Goal: Task Accomplishment & Management: Use online tool/utility

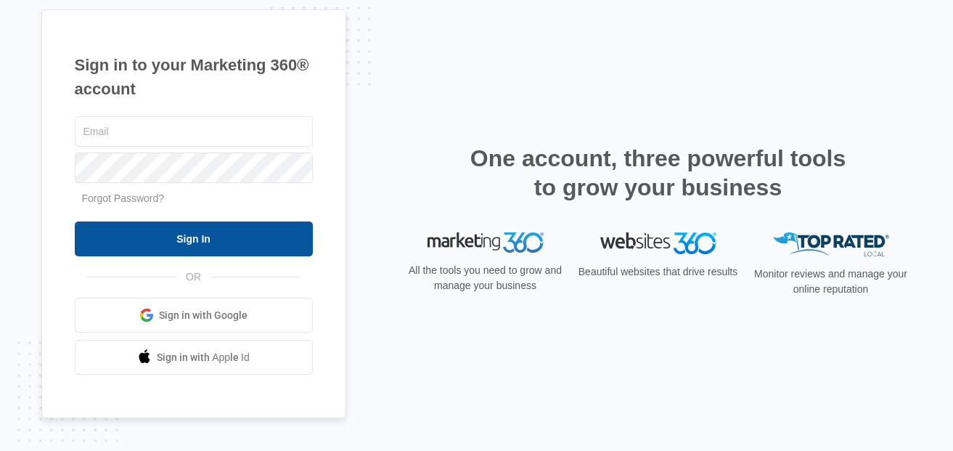
type input "[EMAIL_ADDRESS][DOMAIN_NAME]"
click at [285, 248] on input "Sign In" at bounding box center [194, 238] width 238 height 35
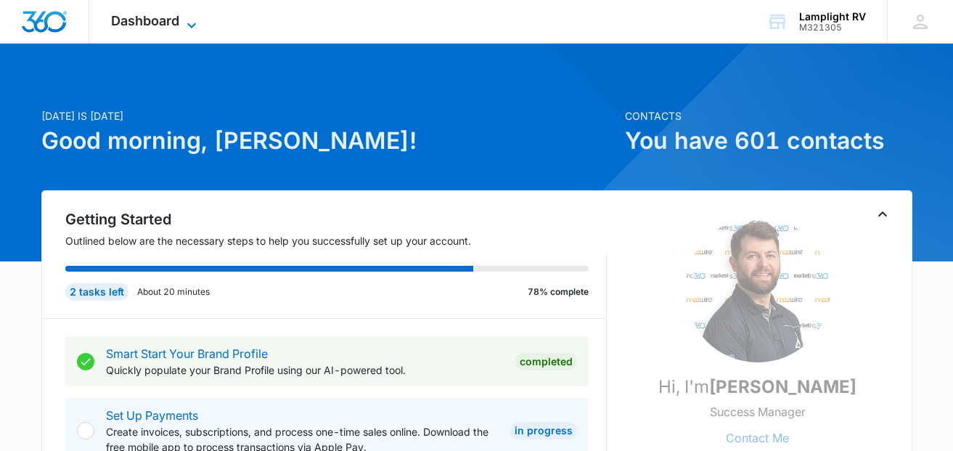
click at [200, 17] on icon at bounding box center [191, 25] width 17 height 17
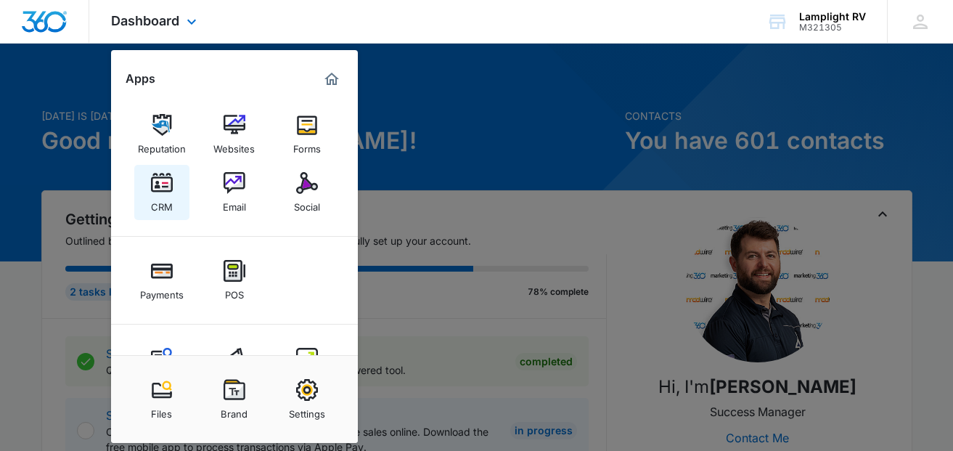
click at [163, 200] on div "CRM" at bounding box center [162, 203] width 22 height 19
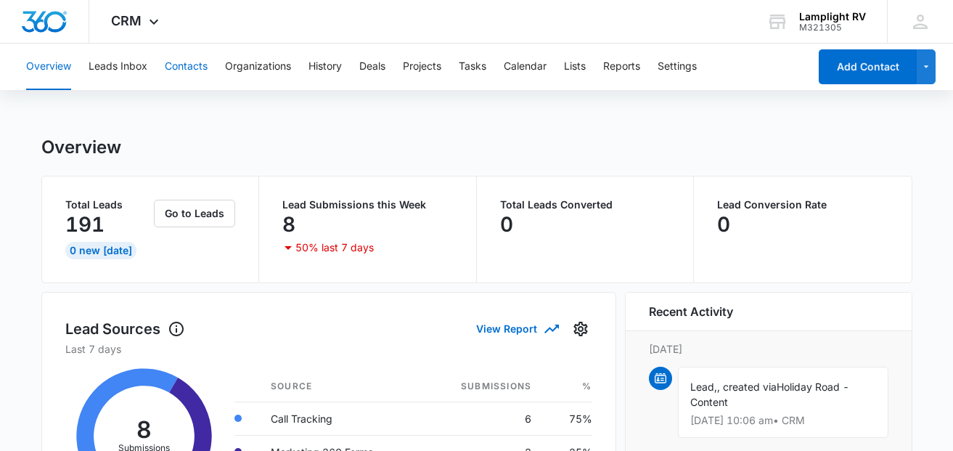
click at [200, 64] on button "Contacts" at bounding box center [186, 67] width 43 height 46
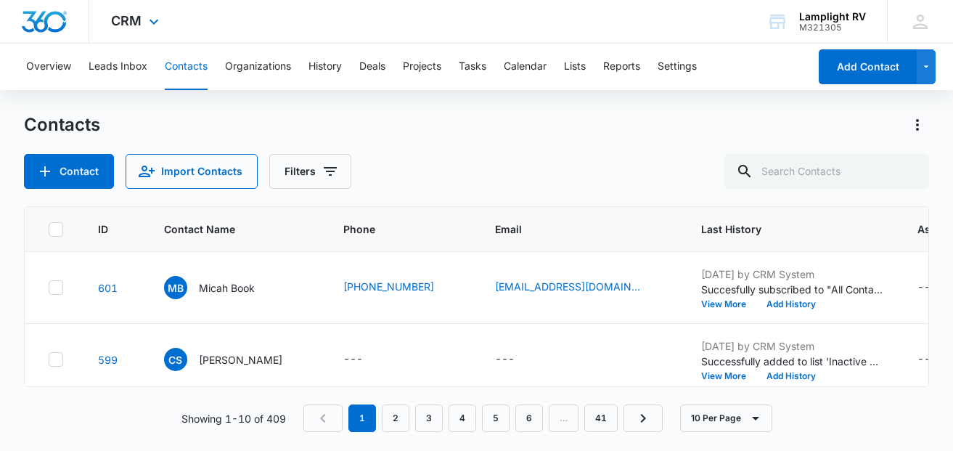
click at [151, 12] on div "CRM Apps Reputation Websites Forms CRM Email Social Payments POS Content Ads In…" at bounding box center [136, 21] width 95 height 43
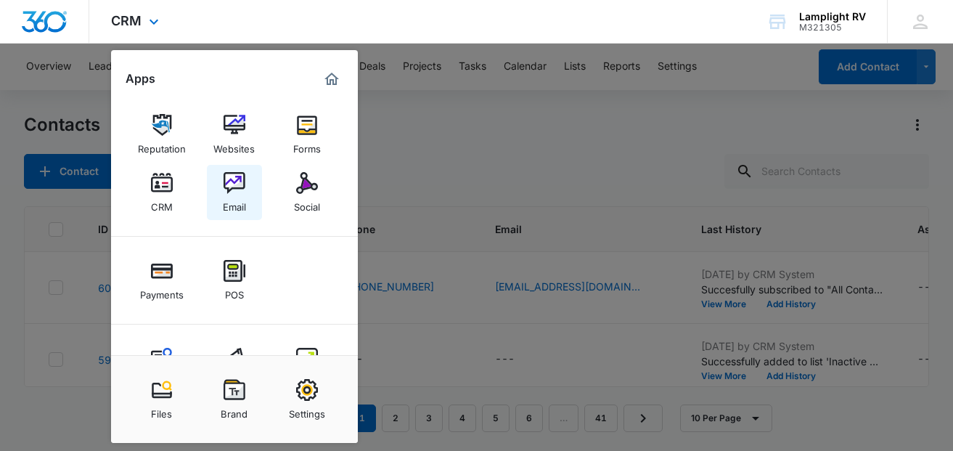
click at [233, 192] on img at bounding box center [235, 183] width 22 height 22
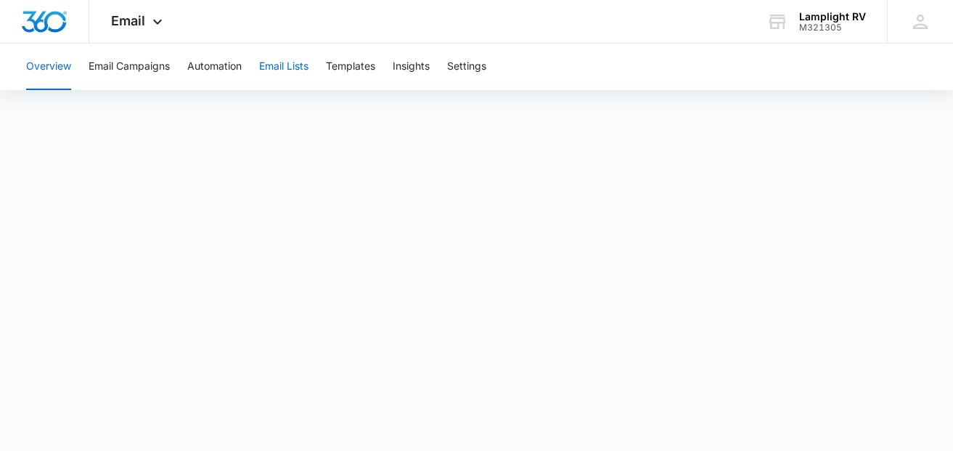
click at [276, 74] on button "Email Lists" at bounding box center [283, 67] width 49 height 46
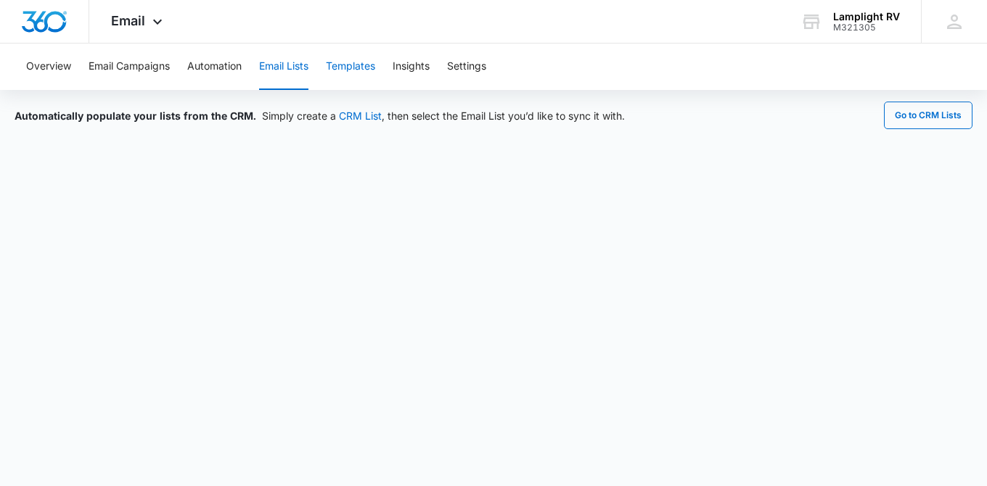
click at [356, 73] on button "Templates" at bounding box center [350, 67] width 49 height 46
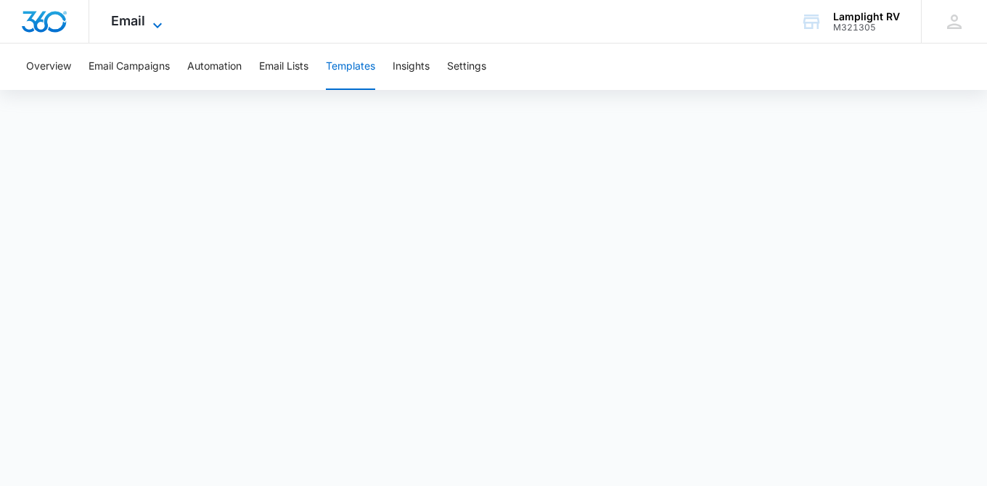
click at [150, 20] on icon at bounding box center [157, 25] width 17 height 17
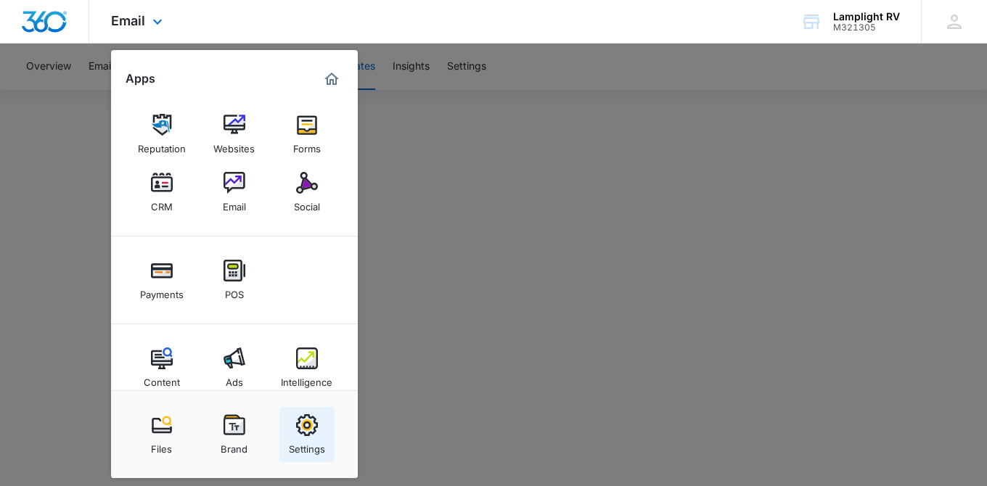
click at [311, 435] on img at bounding box center [307, 426] width 22 height 22
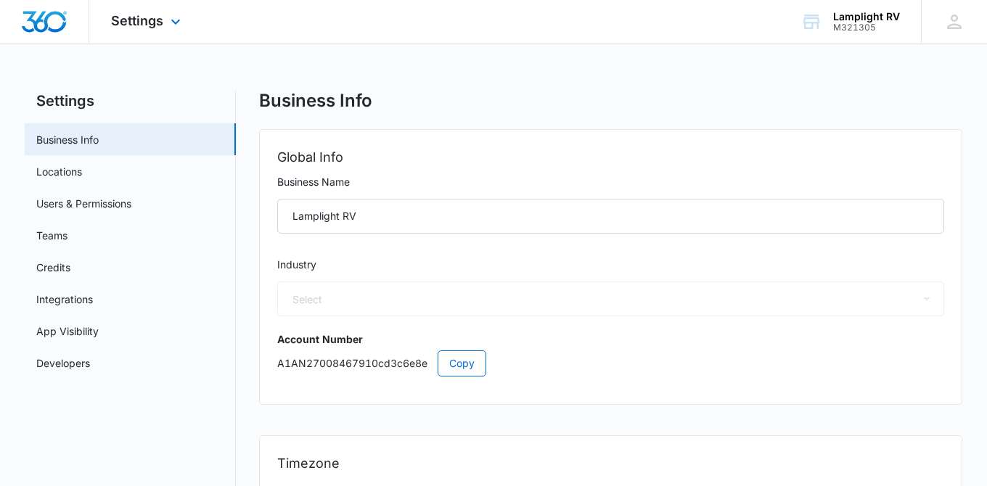
select select "US"
select select "America/[GEOGRAPHIC_DATA]"
select select "35"
click at [177, 15] on div "Settings Apps Reputation Websites Forms CRM Email Social Payments POS Content A…" at bounding box center [147, 21] width 117 height 43
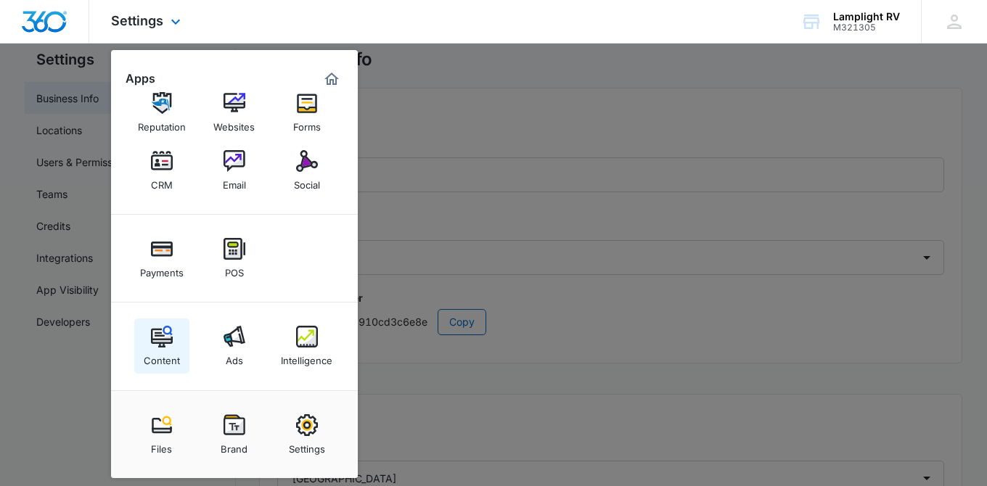
scroll to position [42, 0]
click at [246, 123] on div "Websites" at bounding box center [233, 123] width 41 height 19
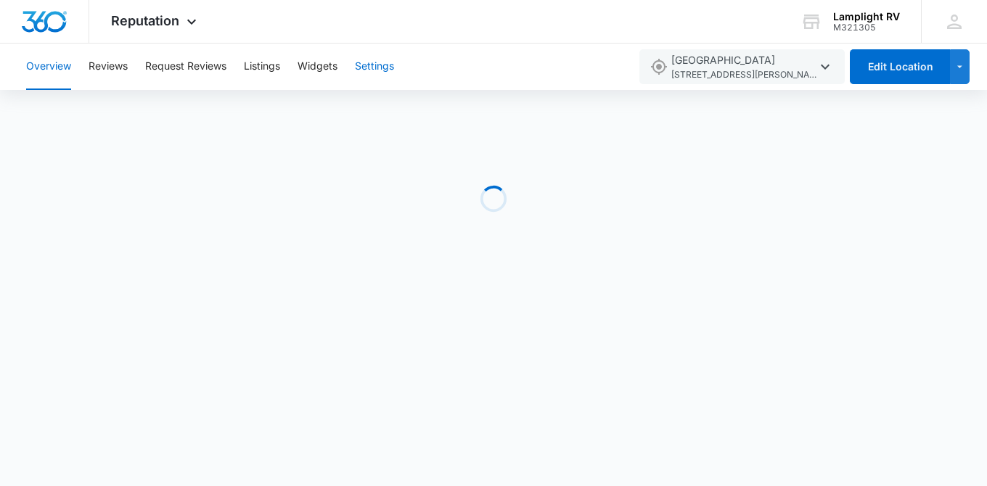
click at [380, 70] on button "Settings" at bounding box center [374, 67] width 39 height 46
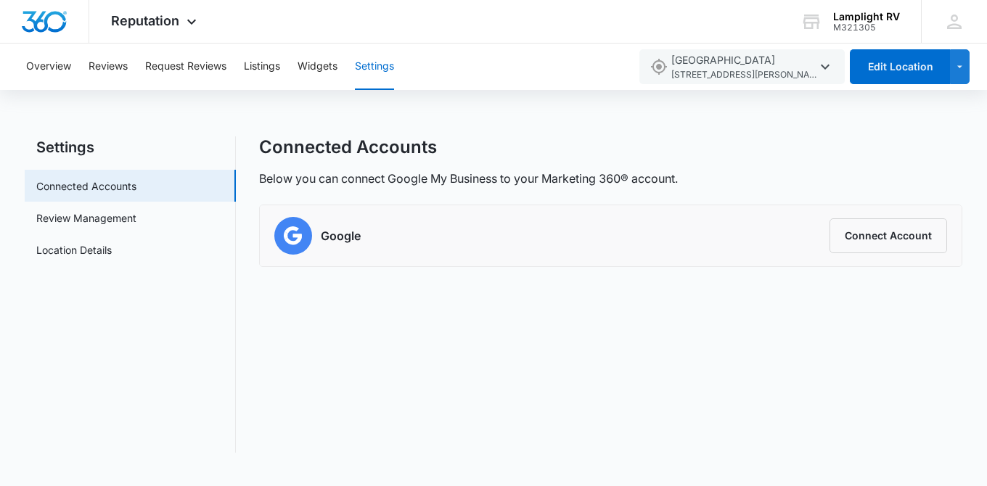
click at [380, 70] on button "Settings" at bounding box center [374, 67] width 39 height 46
click at [188, 30] on div "Reputation Apps Reputation Websites Forms CRM Email Social Payments POS Content…" at bounding box center [155, 21] width 133 height 43
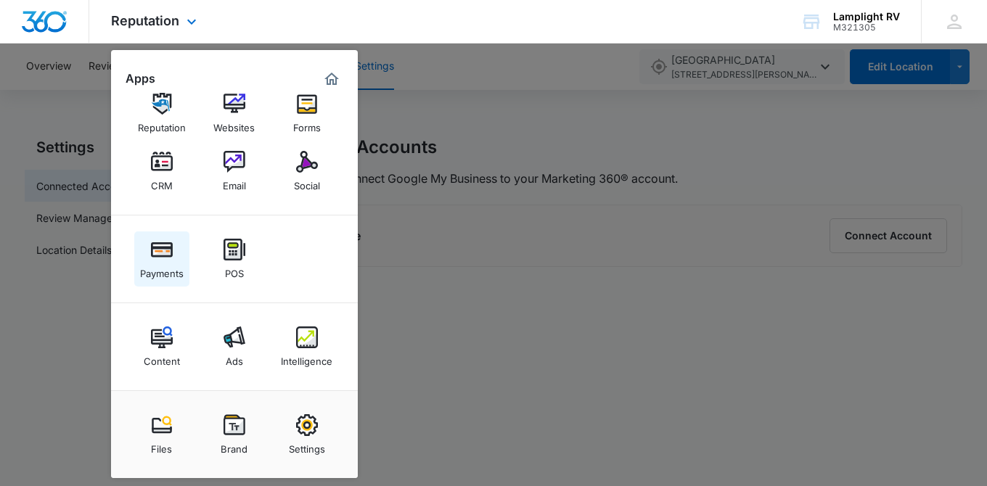
scroll to position [22, 0]
click at [167, 347] on img at bounding box center [162, 337] width 22 height 22
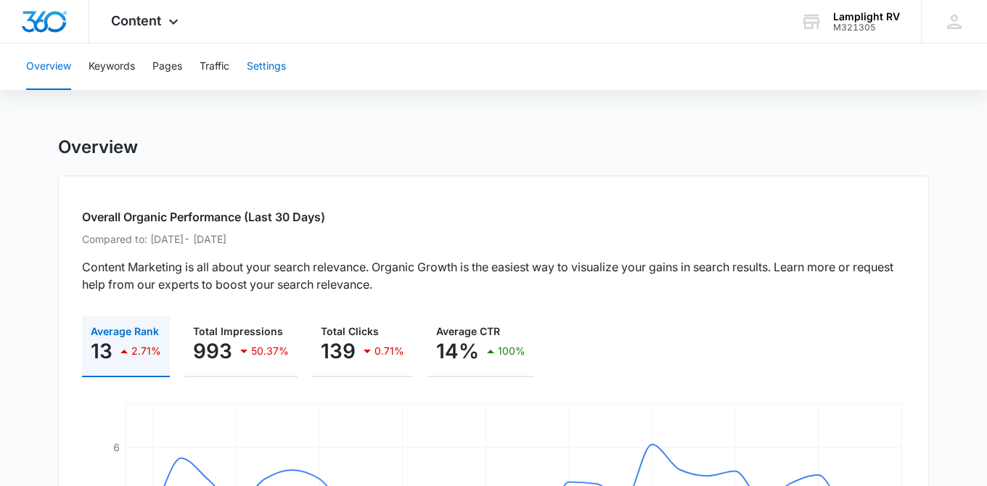
click at [275, 72] on button "Settings" at bounding box center [266, 67] width 39 height 46
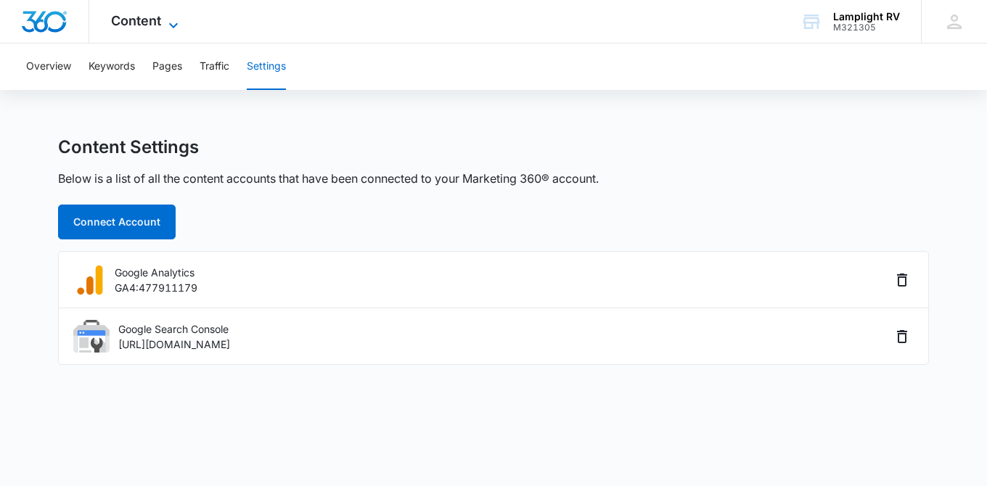
click at [167, 20] on icon at bounding box center [173, 25] width 17 height 17
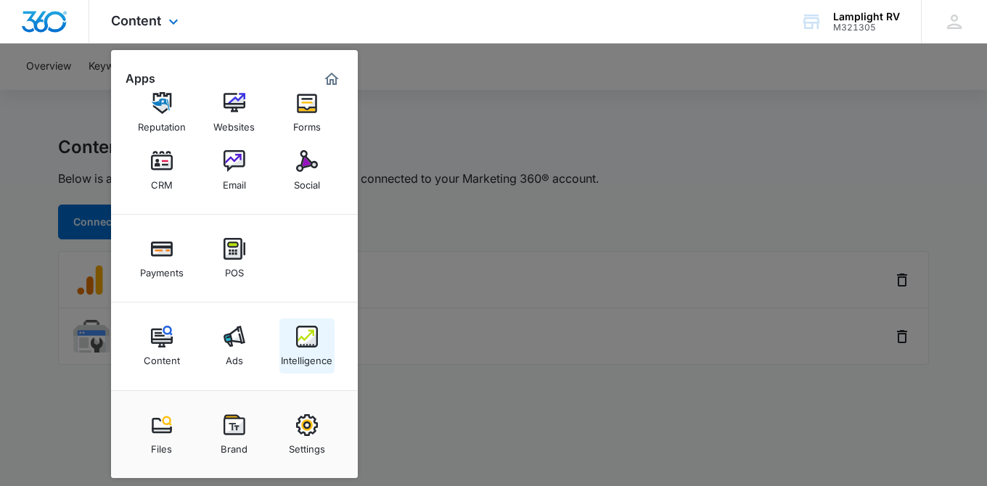
click at [303, 348] on div "Intelligence" at bounding box center [307, 357] width 52 height 19
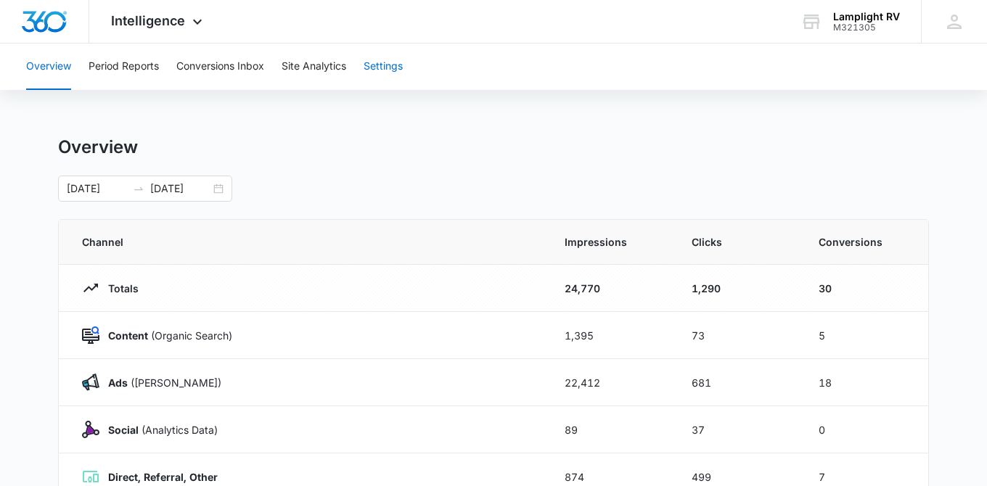
click at [399, 69] on button "Settings" at bounding box center [383, 67] width 39 height 46
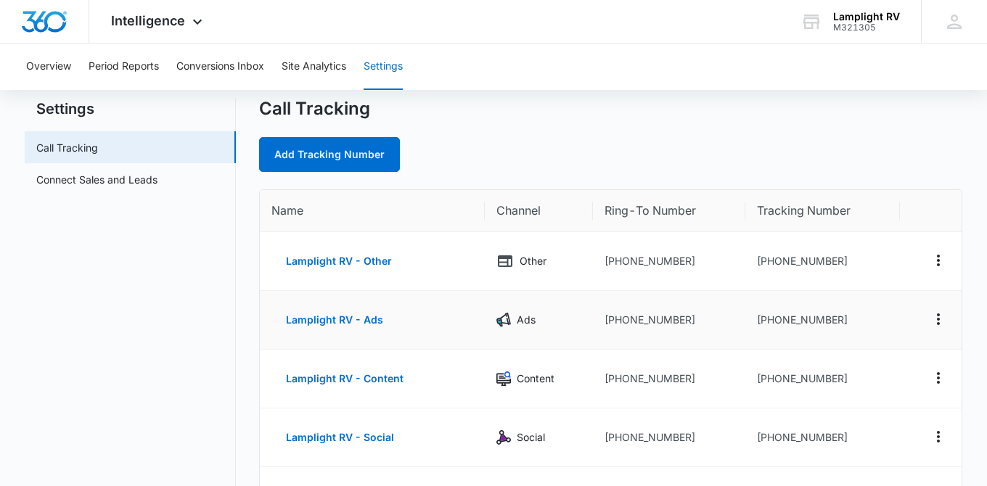
scroll to position [17, 0]
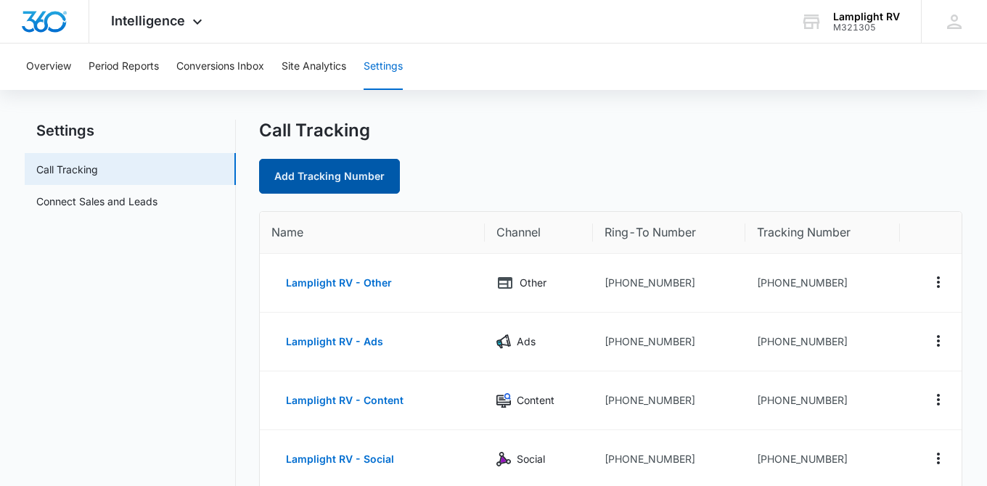
click at [367, 185] on link "Add Tracking Number" at bounding box center [329, 176] width 141 height 35
select select "by_area_code"
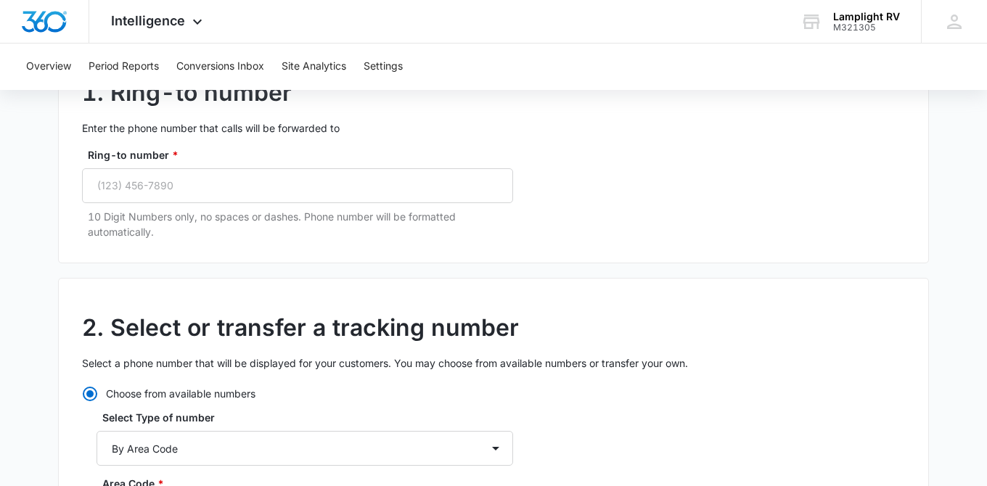
scroll to position [159, 0]
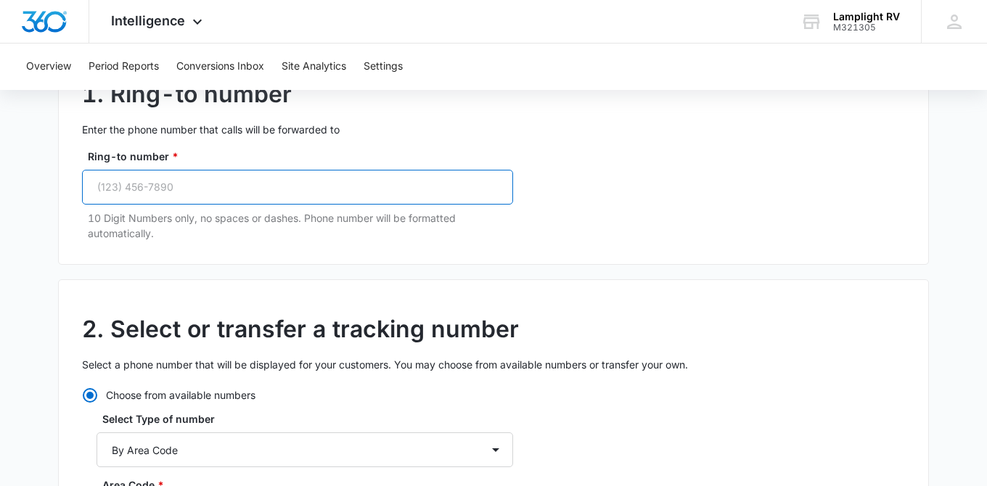
click at [370, 192] on input "Ring-to number *" at bounding box center [297, 187] width 431 height 35
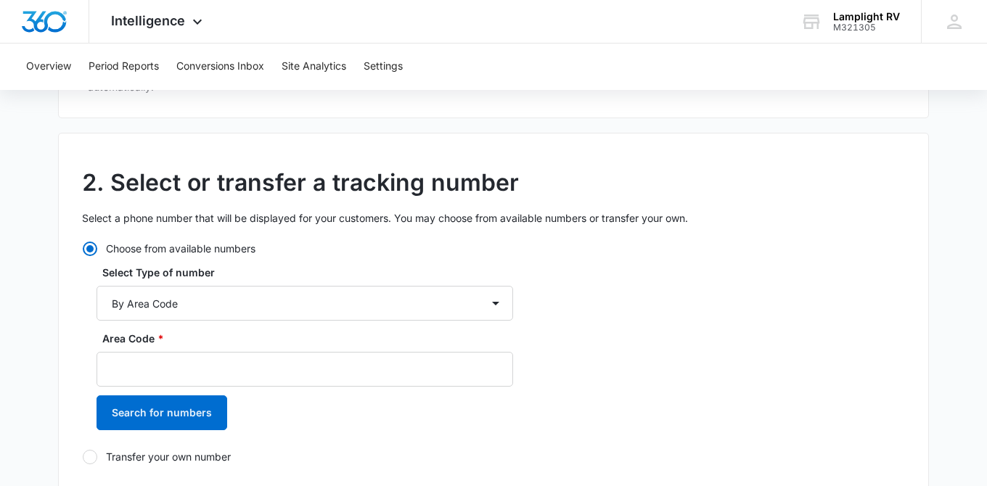
scroll to position [308, 0]
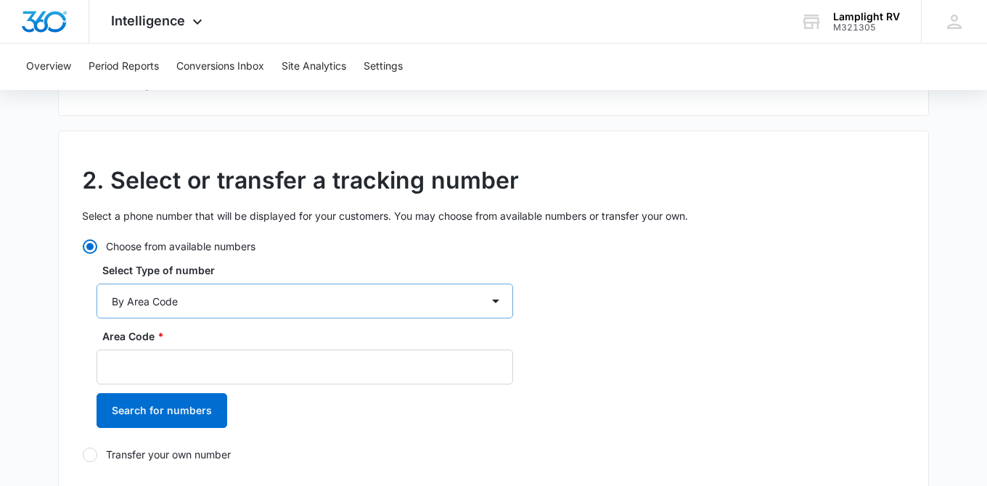
type input "(469) 202-9669"
click at [356, 306] on select "By City & State By State Only By Zip Code By Area Code Toll Free Numbers" at bounding box center [305, 301] width 417 height 35
click at [322, 367] on input "Area Code *" at bounding box center [305, 367] width 417 height 35
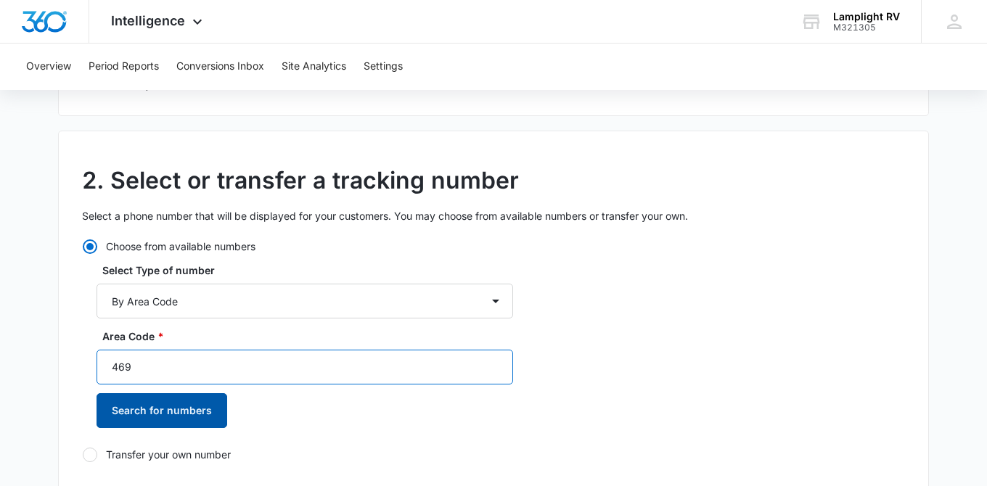
type input "469"
click at [215, 412] on button "Search for numbers" at bounding box center [162, 410] width 131 height 35
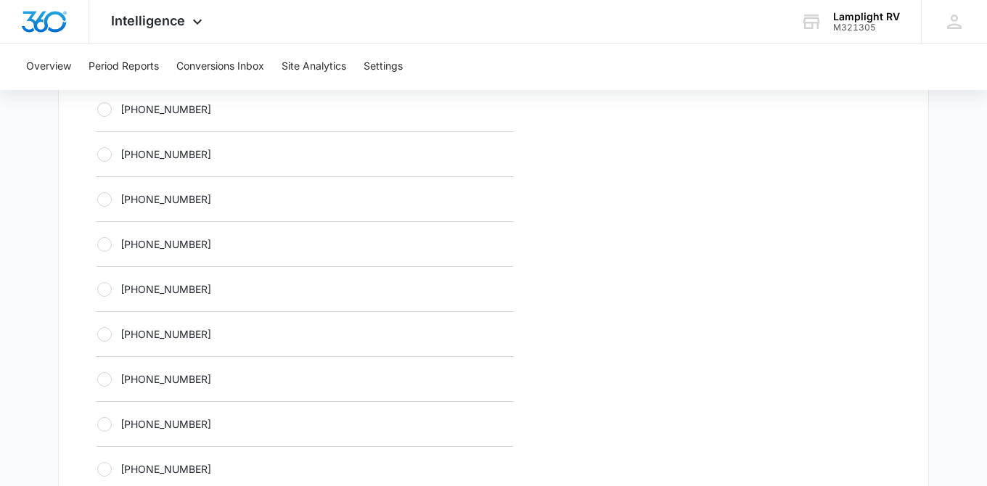
scroll to position [687, 0]
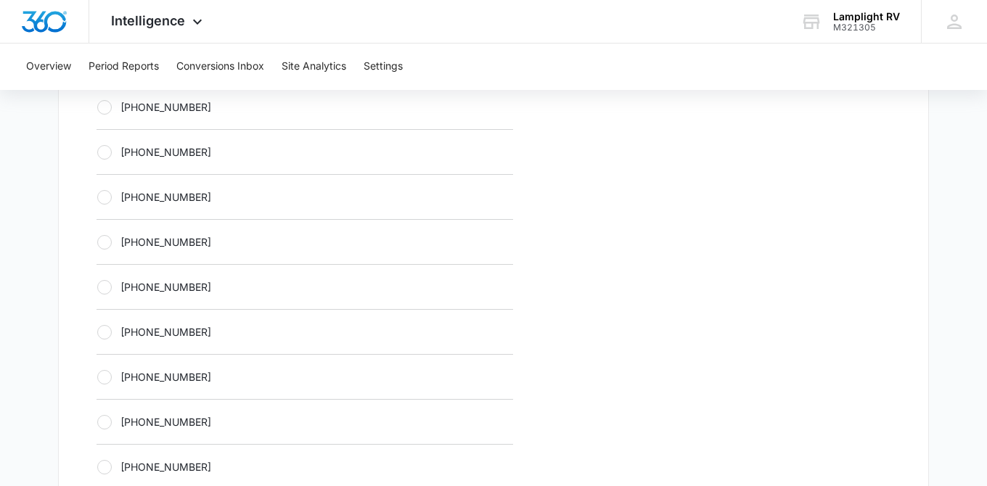
click at [104, 290] on div at bounding box center [104, 287] width 15 height 15
click at [97, 287] on input "+14693000130" at bounding box center [97, 287] width 1 height 1
radio input "true"
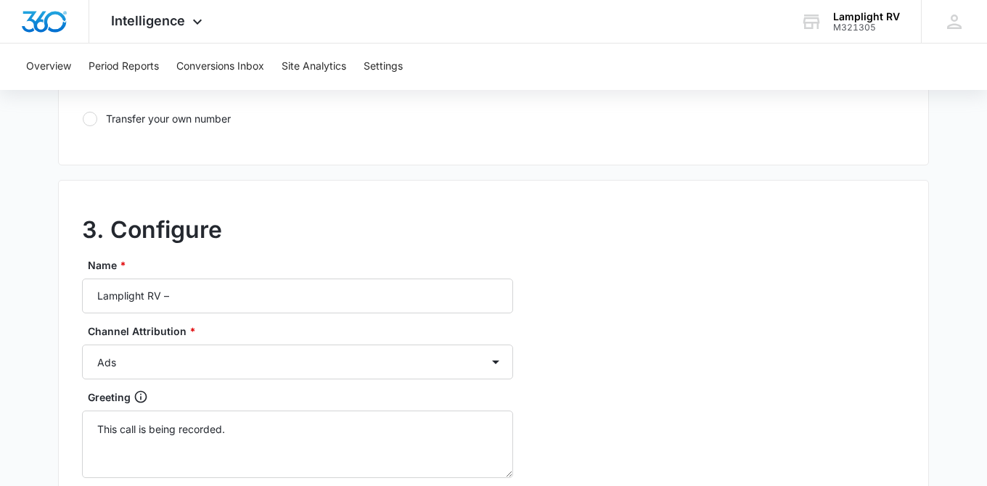
scroll to position [1179, 0]
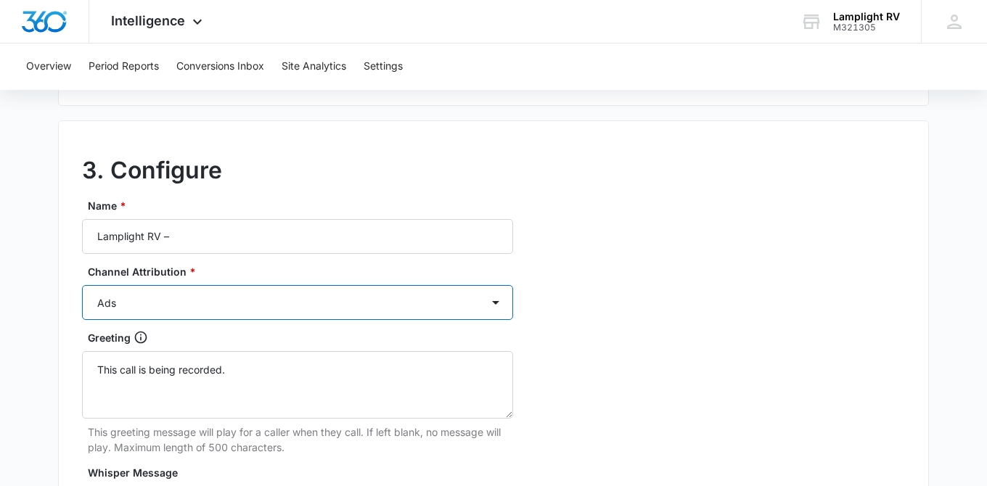
click at [327, 311] on select "Ads Local Service Ads Content Social Other" at bounding box center [297, 302] width 431 height 35
select select "OTHER"
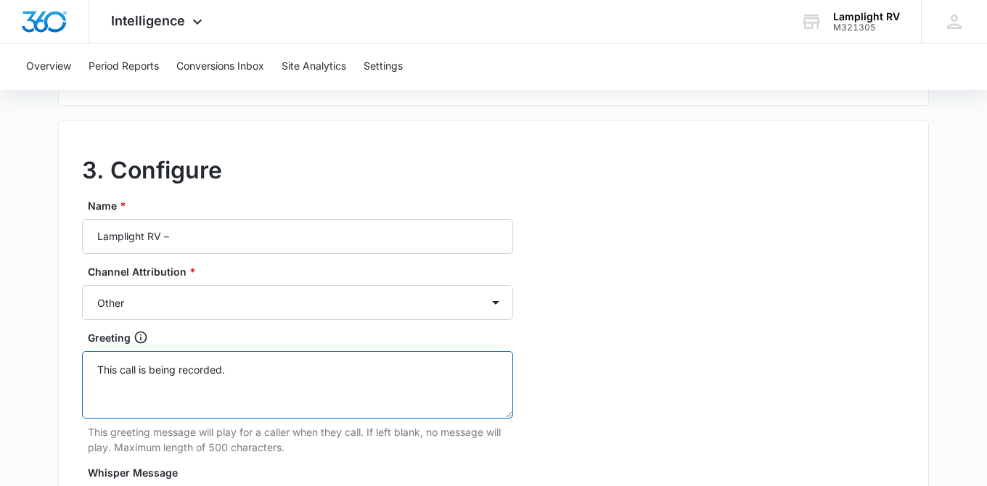
click at [279, 378] on textarea "This call is being recorded." at bounding box center [297, 385] width 431 height 68
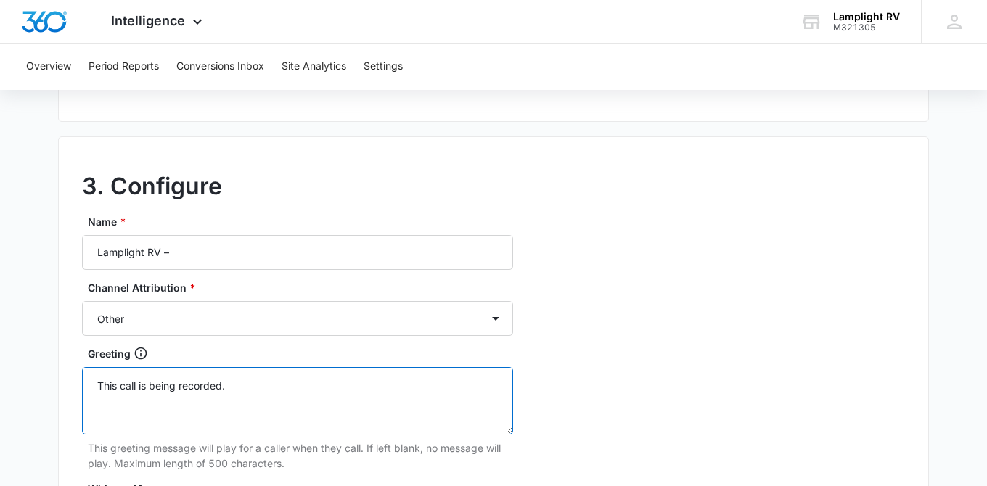
scroll to position [1207, 0]
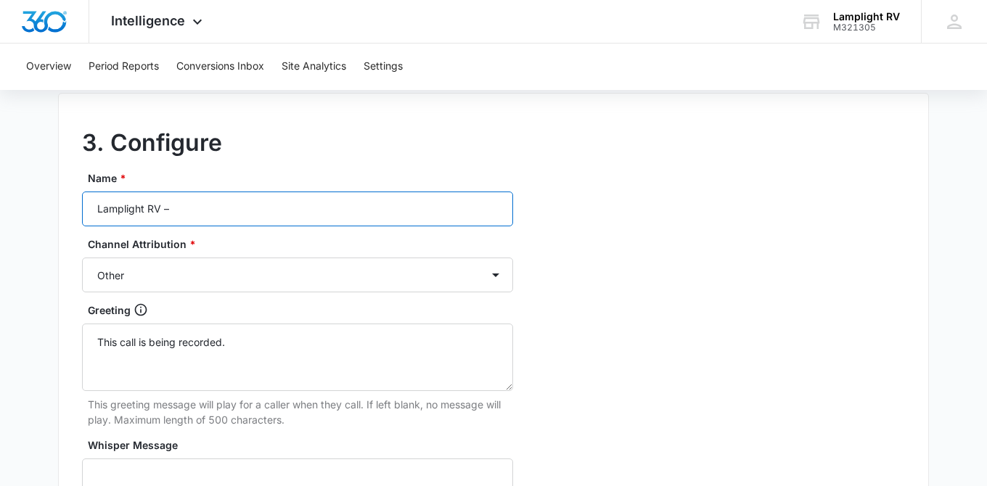
click at [305, 216] on input "Lamplight RV –" at bounding box center [297, 209] width 431 height 35
type input "Lamplight RV – Email Refer"
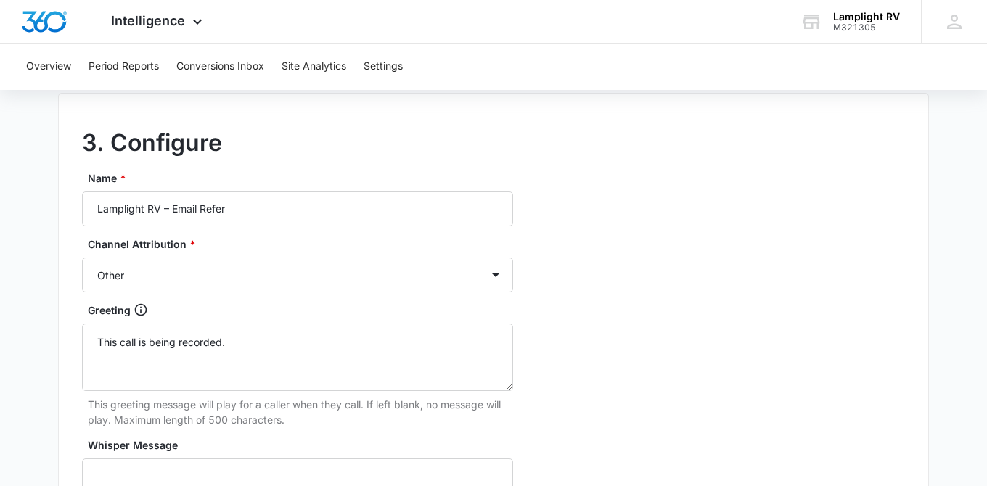
click at [552, 208] on div "3. Configure Name * Lamplight RV – Email Refer Channel Attribution * Ads Local …" at bounding box center [493, 415] width 871 height 645
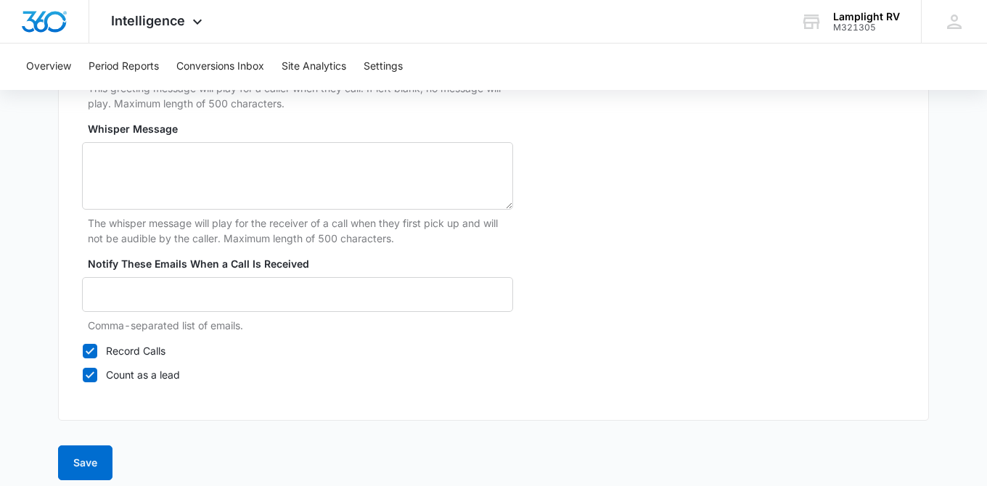
scroll to position [1535, 0]
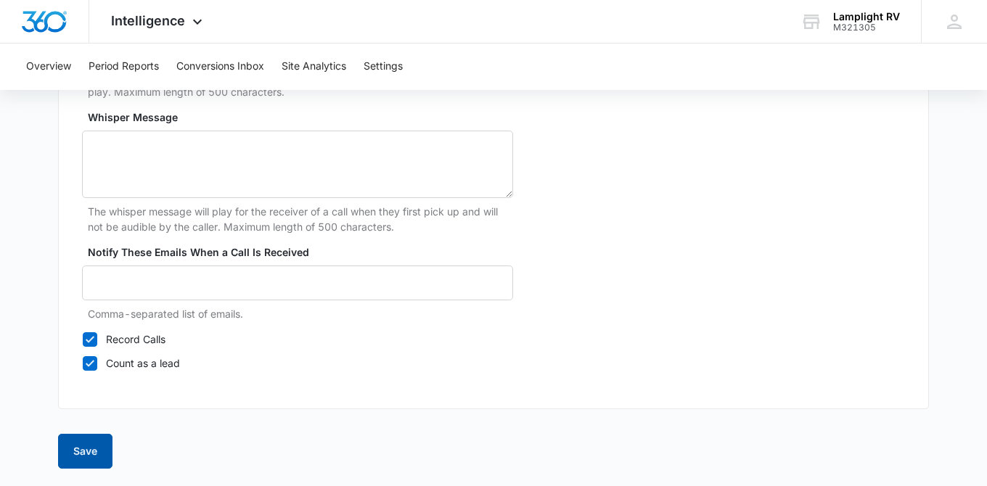
click at [93, 453] on button "Save" at bounding box center [85, 451] width 54 height 35
